Goal: Navigation & Orientation: Find specific page/section

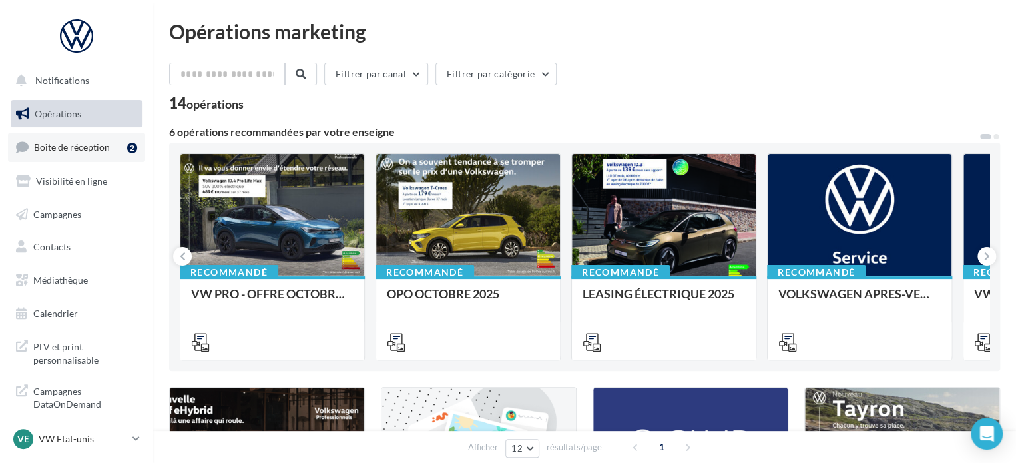
click at [99, 142] on span "Boîte de réception" at bounding box center [72, 146] width 76 height 11
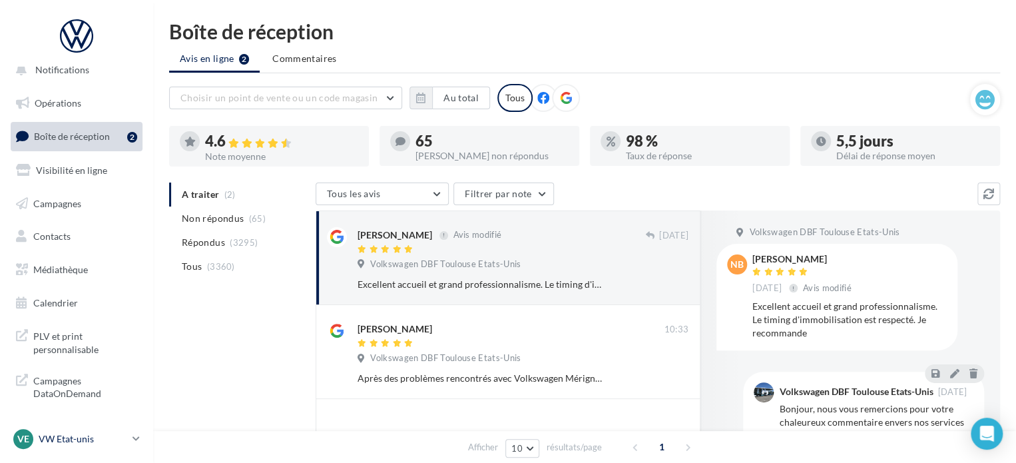
scroll to position [11, 0]
click at [47, 431] on div "VE VW Etat-unis vw-kear-31201" at bounding box center [70, 439] width 114 height 20
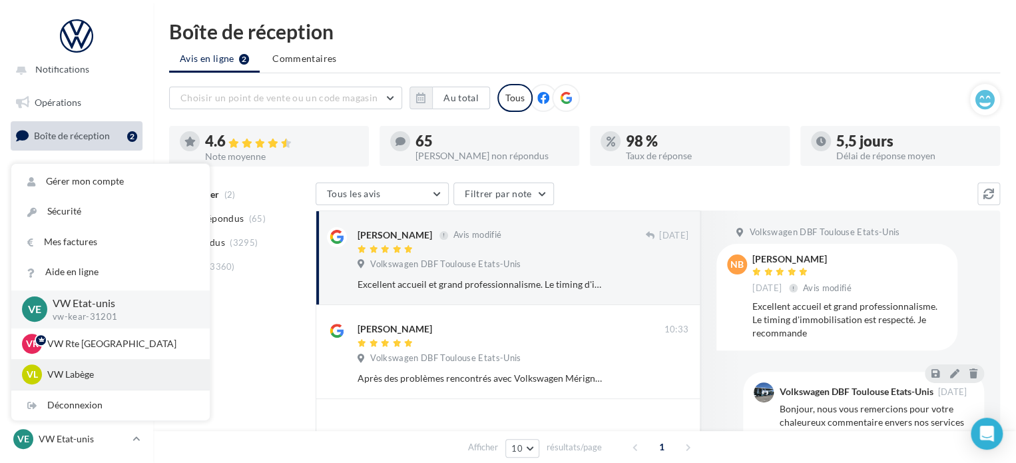
click at [85, 368] on p "VW Labège" at bounding box center [120, 374] width 146 height 13
